Goal: Find specific page/section: Find specific page/section

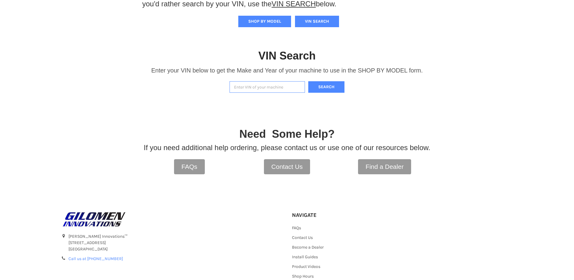
scroll to position [161, 0]
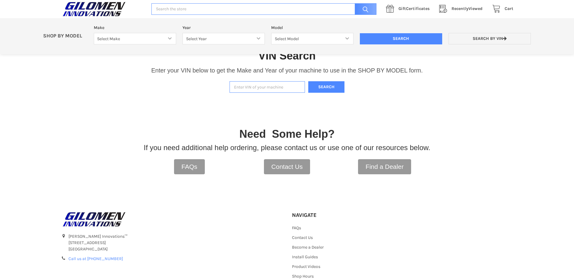
click at [264, 83] on input "Enter VIN of your machine" at bounding box center [267, 87] width 75 height 12
type input "4xarre99xs8766129"
click at [308, 81] on button "Search" at bounding box center [326, 87] width 36 height 12
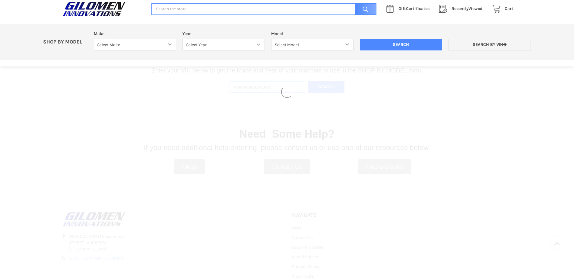
select select "330"
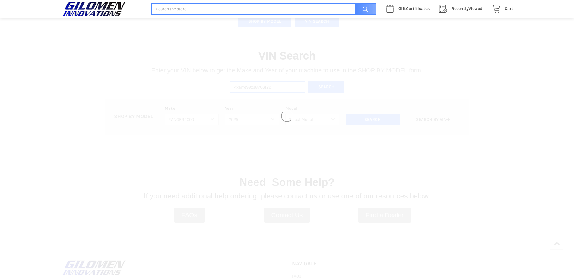
select select "664"
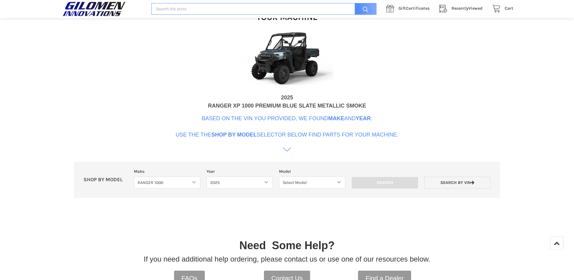
scroll to position [221, 0]
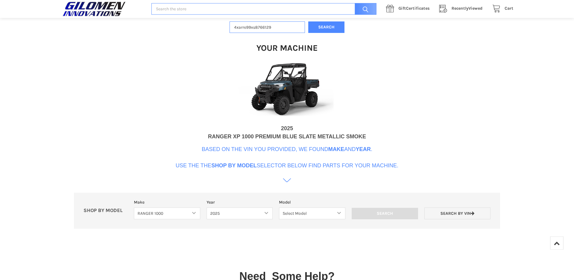
click at [284, 183] on icon at bounding box center [287, 180] width 8 height 8
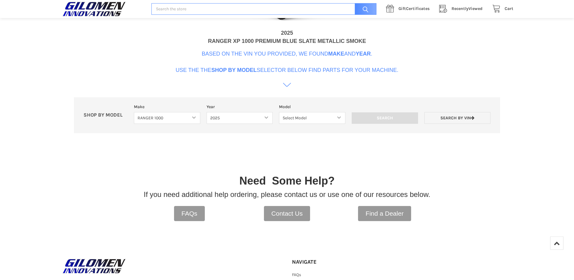
scroll to position [302, 0]
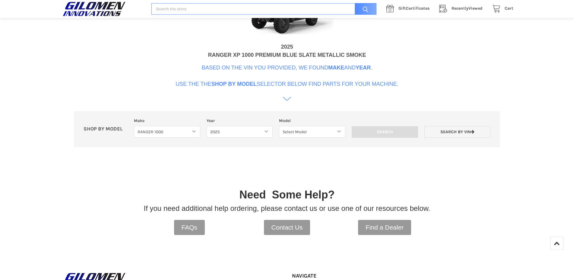
click at [285, 100] on icon at bounding box center [287, 101] width 8 height 8
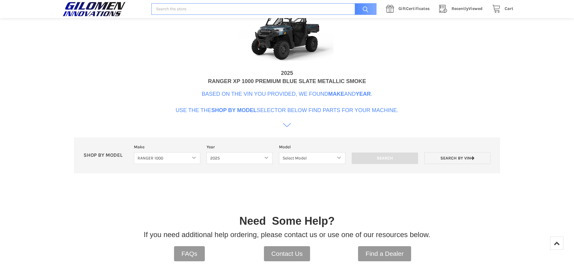
scroll to position [274, 0]
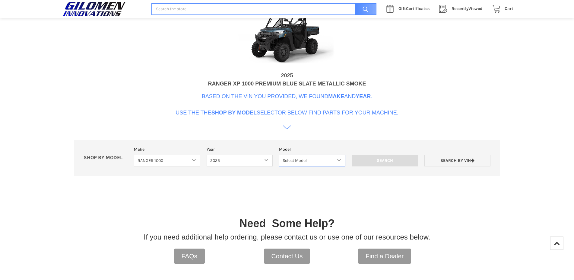
click at [279, 154] on select "Select Model Ranger 1000 Basic 61 HP SOHC Ranger 1000 Crew Basic 61 HP SOHC Ran…" at bounding box center [312, 160] width 66 height 12
select select "667"
click option "Ranger 1000 XP" at bounding box center [0, 0] width 0 height 0
click at [391, 163] on input "Search" at bounding box center [385, 160] width 66 height 11
